Goal: Information Seeking & Learning: Check status

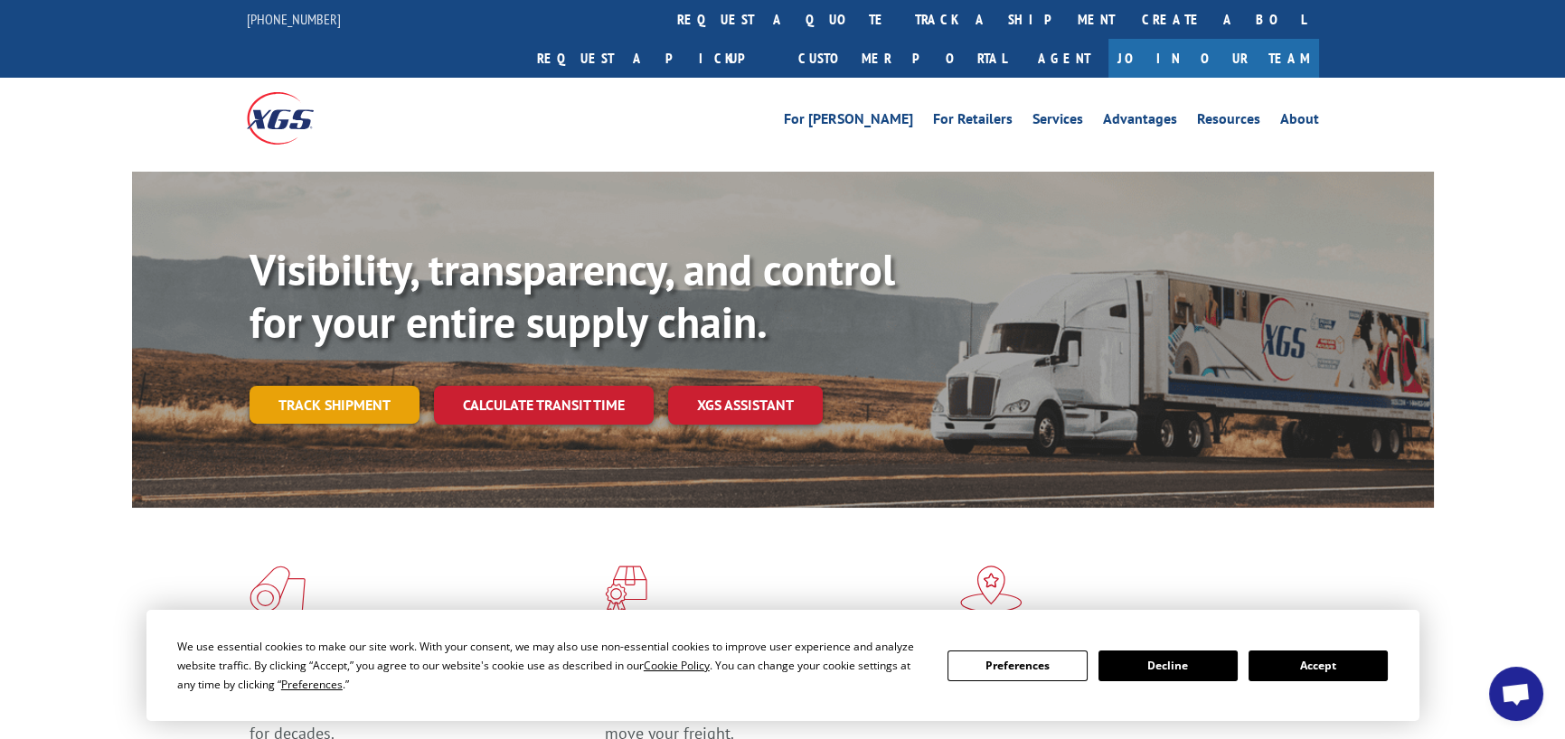
click at [338, 386] on link "Track shipment" at bounding box center [334, 405] width 170 height 38
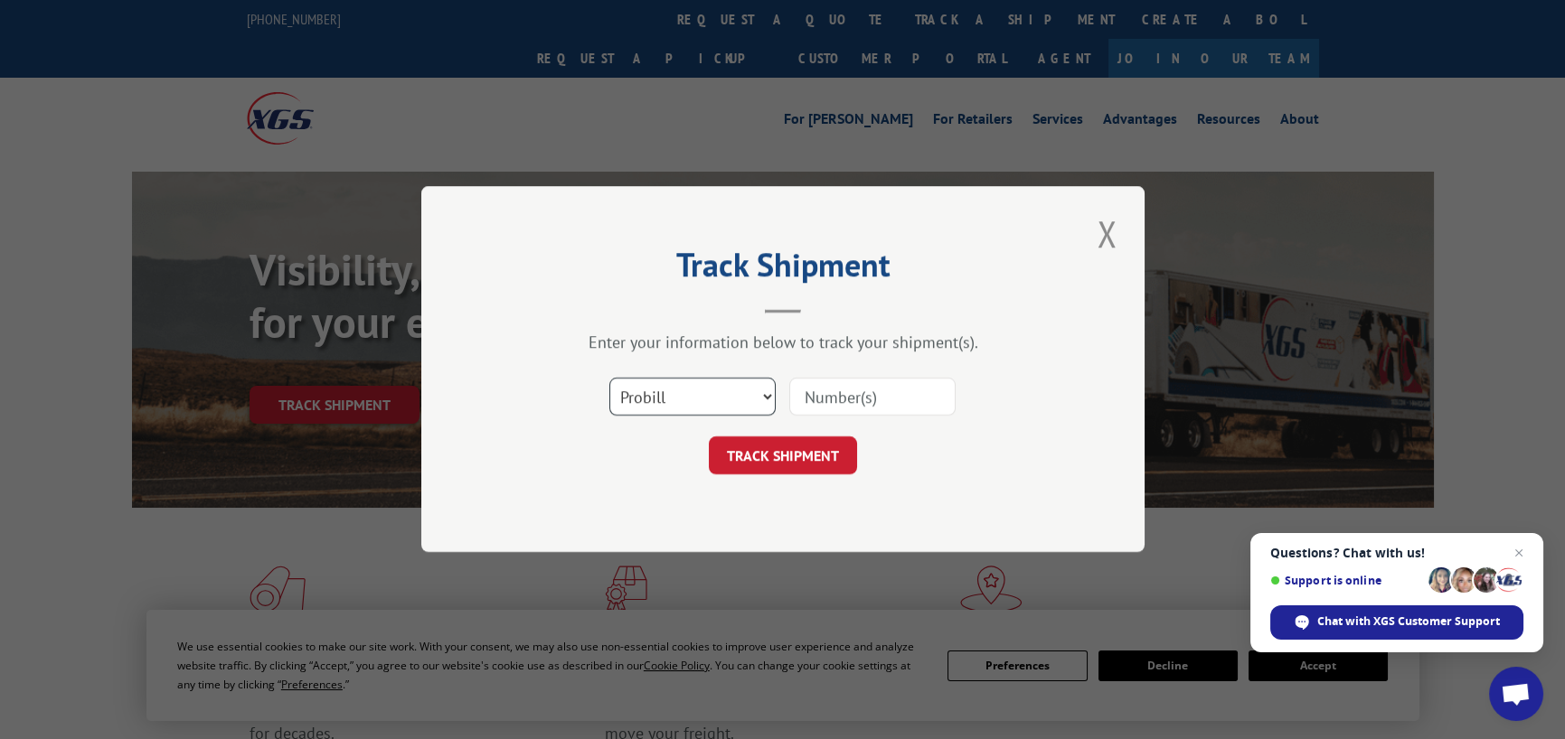
click at [717, 415] on select "Select category... Probill BOL PO" at bounding box center [692, 398] width 166 height 38
select select "bol"
click at [609, 379] on select "Select category... Probill BOL PO" at bounding box center [692, 398] width 166 height 38
click at [867, 390] on input at bounding box center [872, 398] width 166 height 38
paste input "4914039"
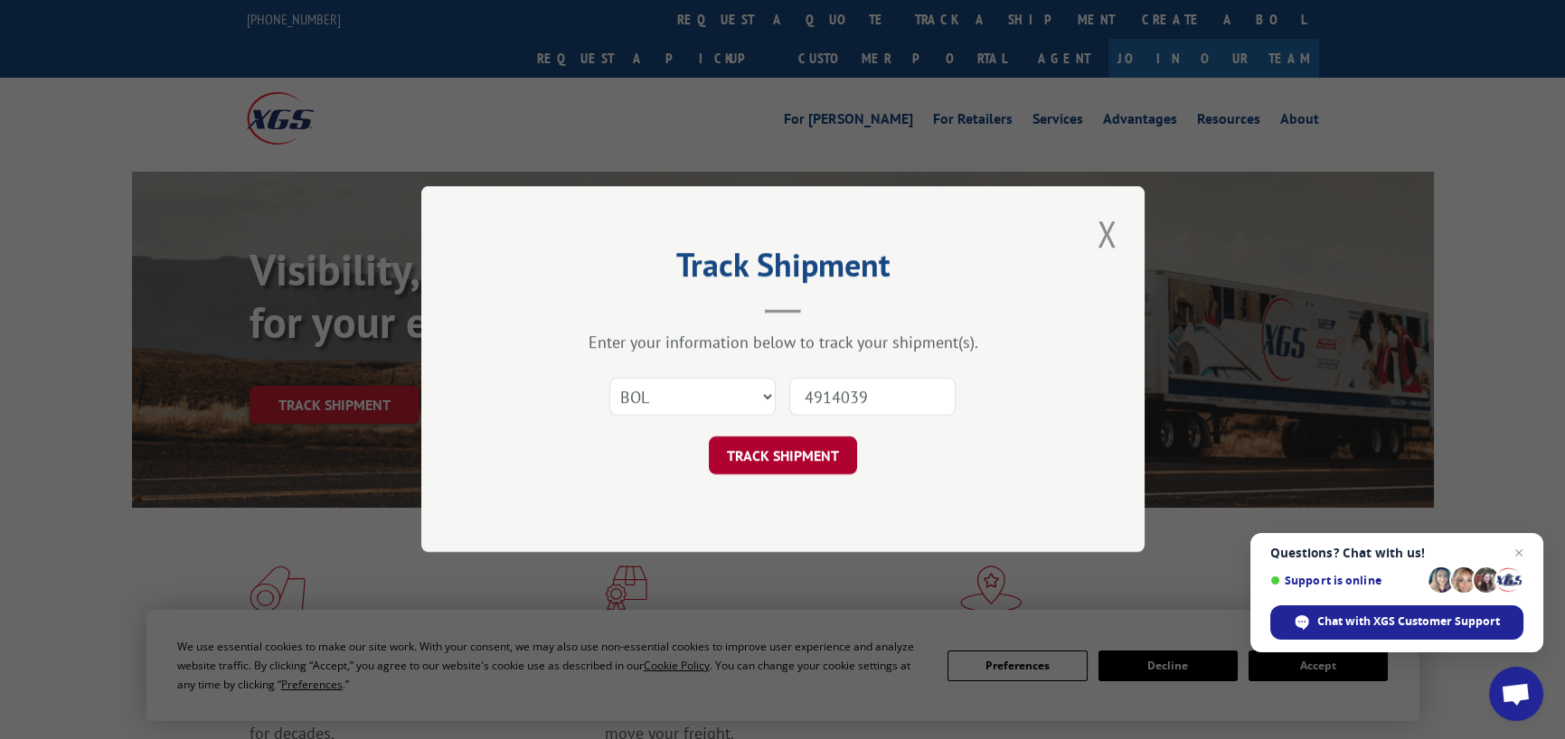
type input "4914039"
click at [780, 468] on button "TRACK SHIPMENT" at bounding box center [783, 456] width 148 height 38
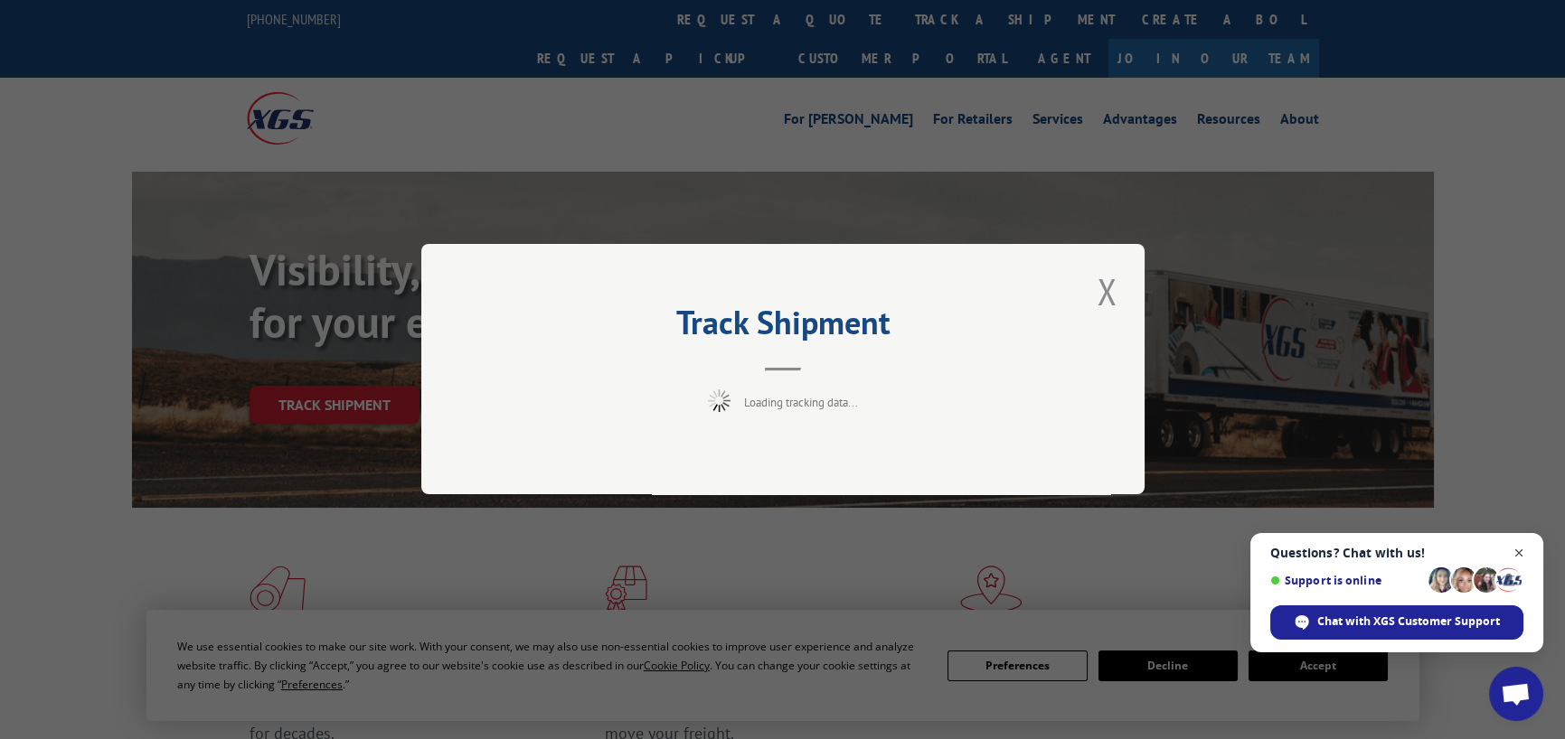
click at [1519, 553] on span "Open chat" at bounding box center [1519, 553] width 23 height 23
